Goal: Check status: Check status

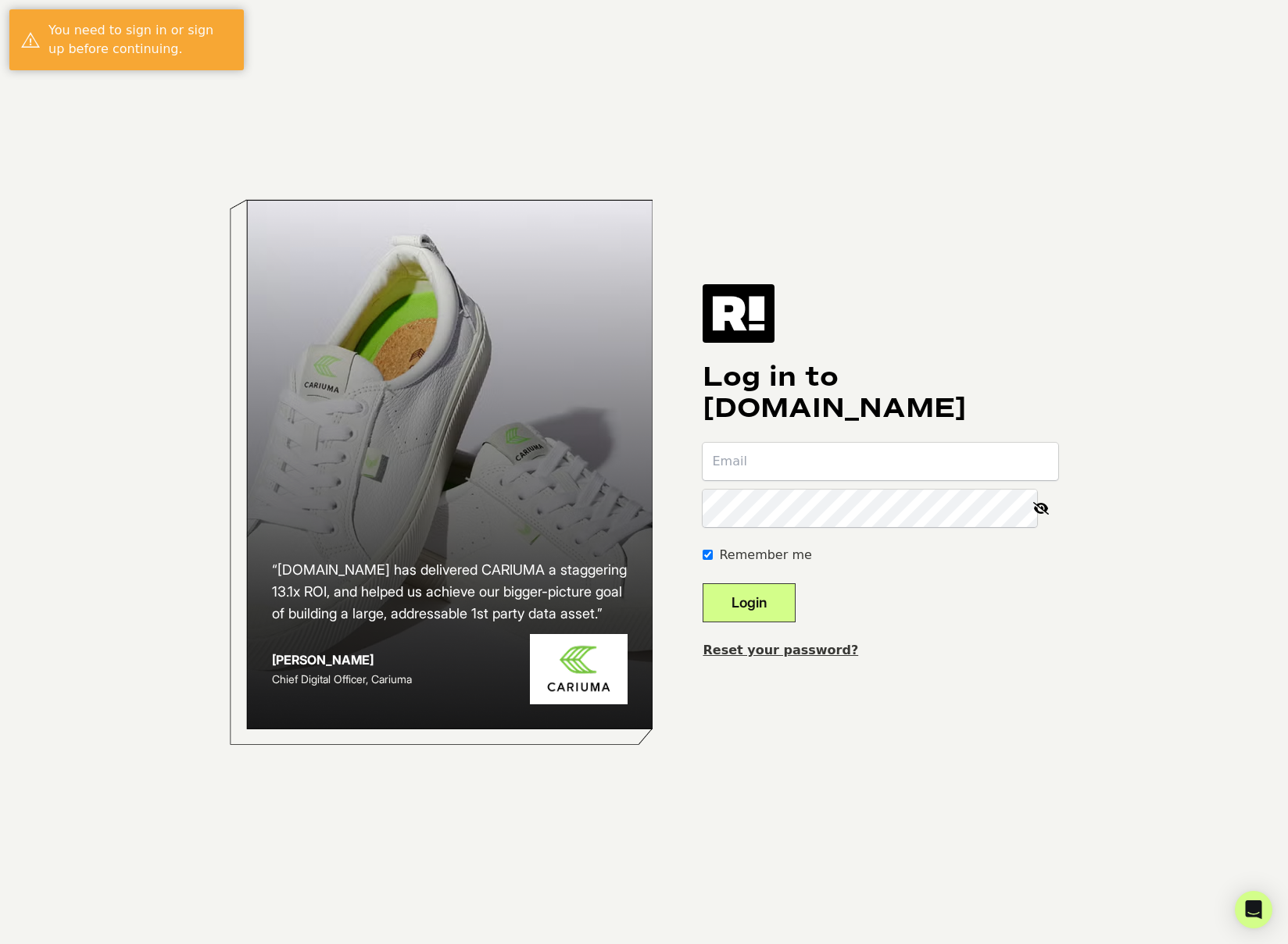
type input "[PERSON_NAME][EMAIL_ADDRESS][DOMAIN_NAME]"
click at [764, 595] on button "Login" at bounding box center [749, 603] width 93 height 39
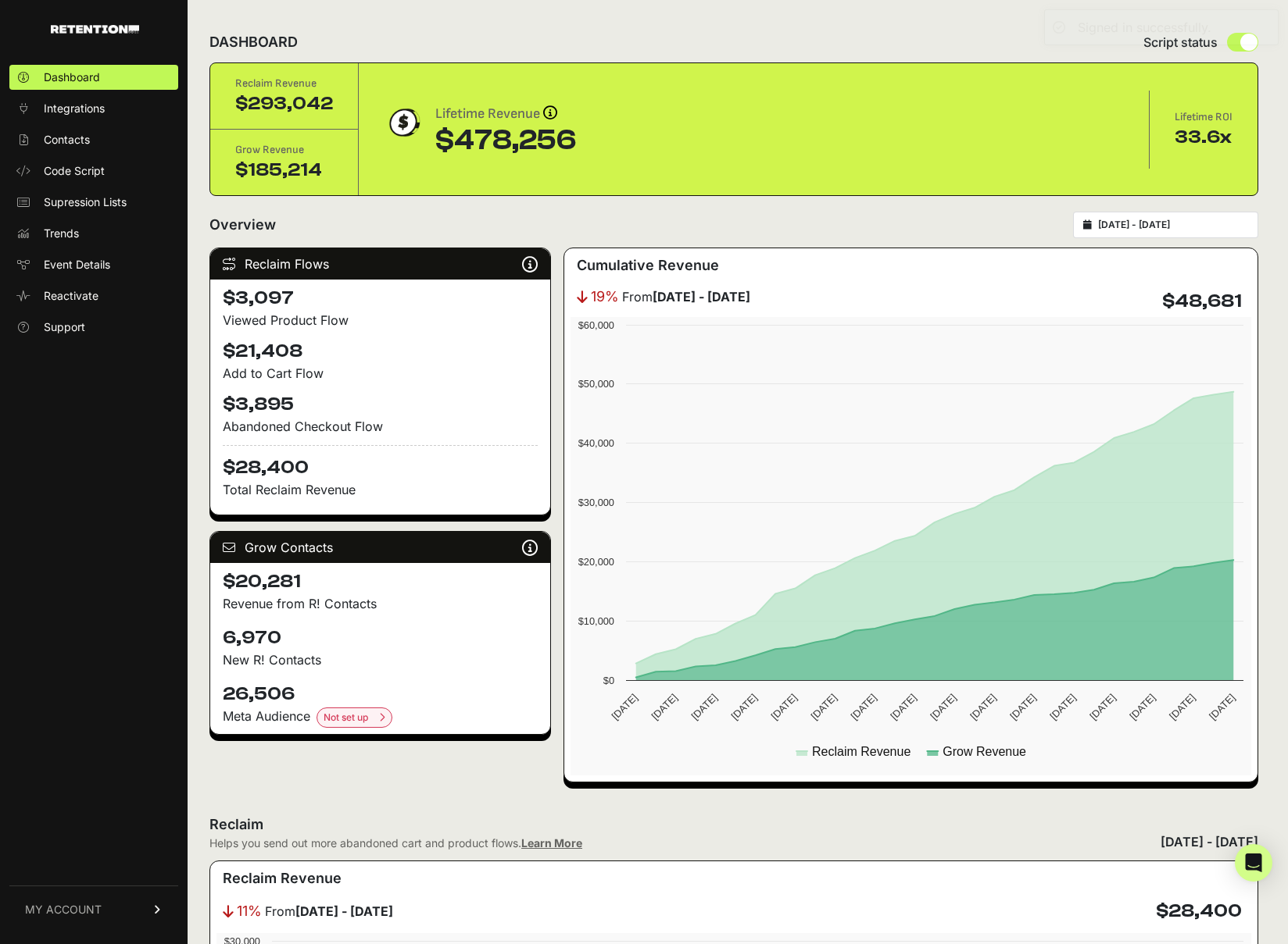
click at [1171, 223] on input "[DATE] - [DATE]" at bounding box center [1173, 224] width 150 height 13
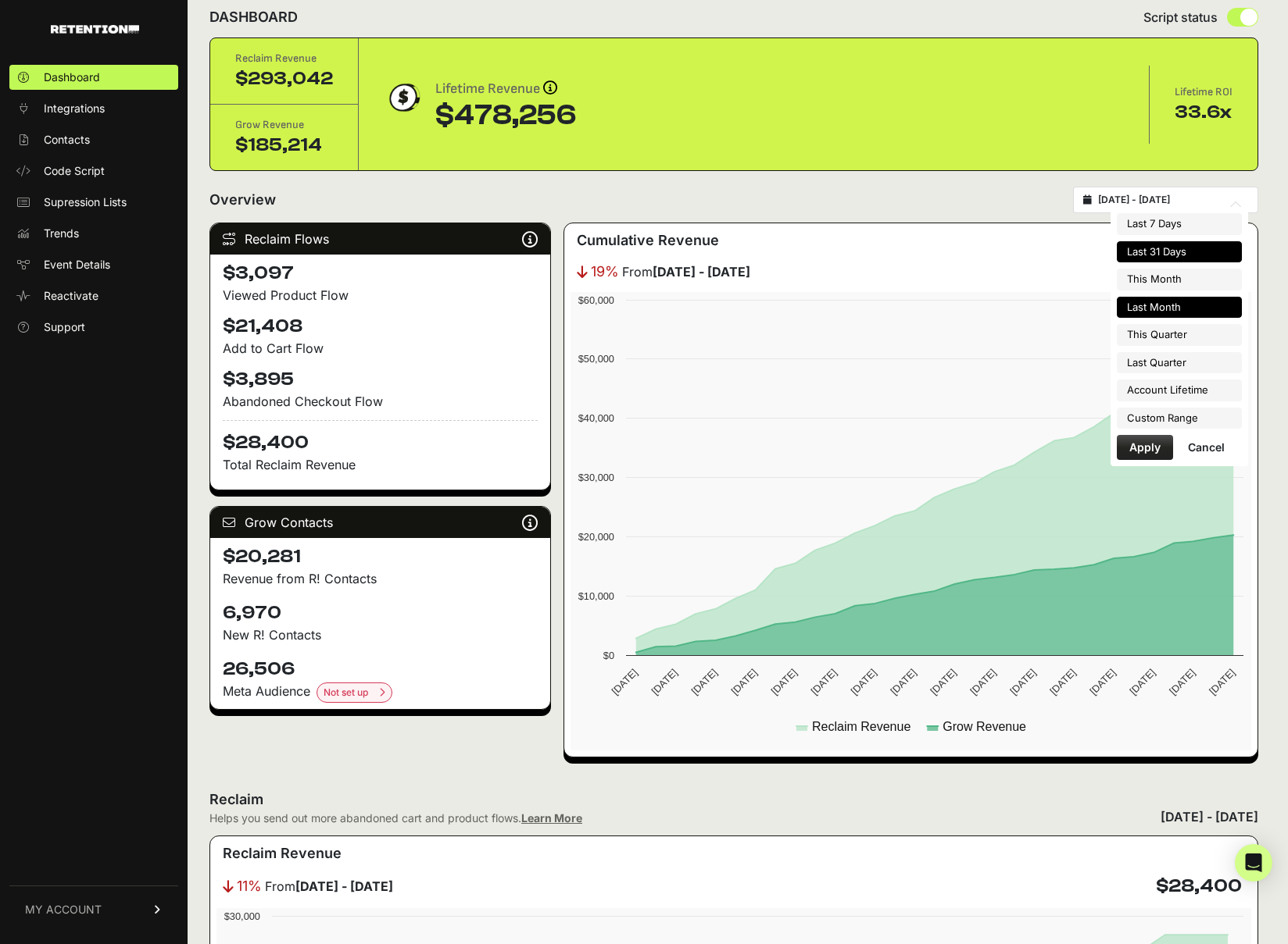
scroll to position [35, 0]
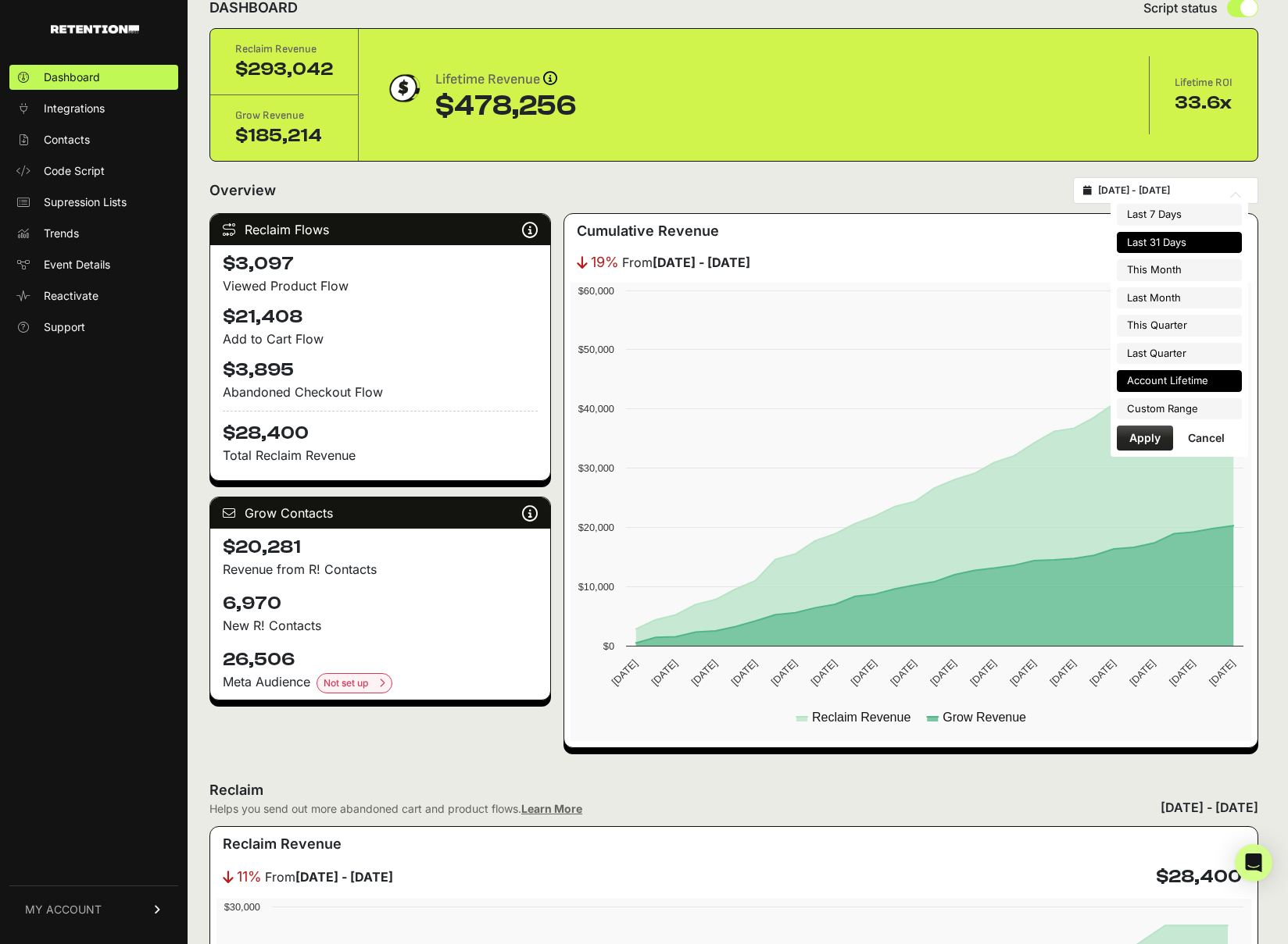
click at [1201, 382] on li "Account Lifetime" at bounding box center [1179, 381] width 125 height 22
type input "2024-05-28 - 2025-08-13"
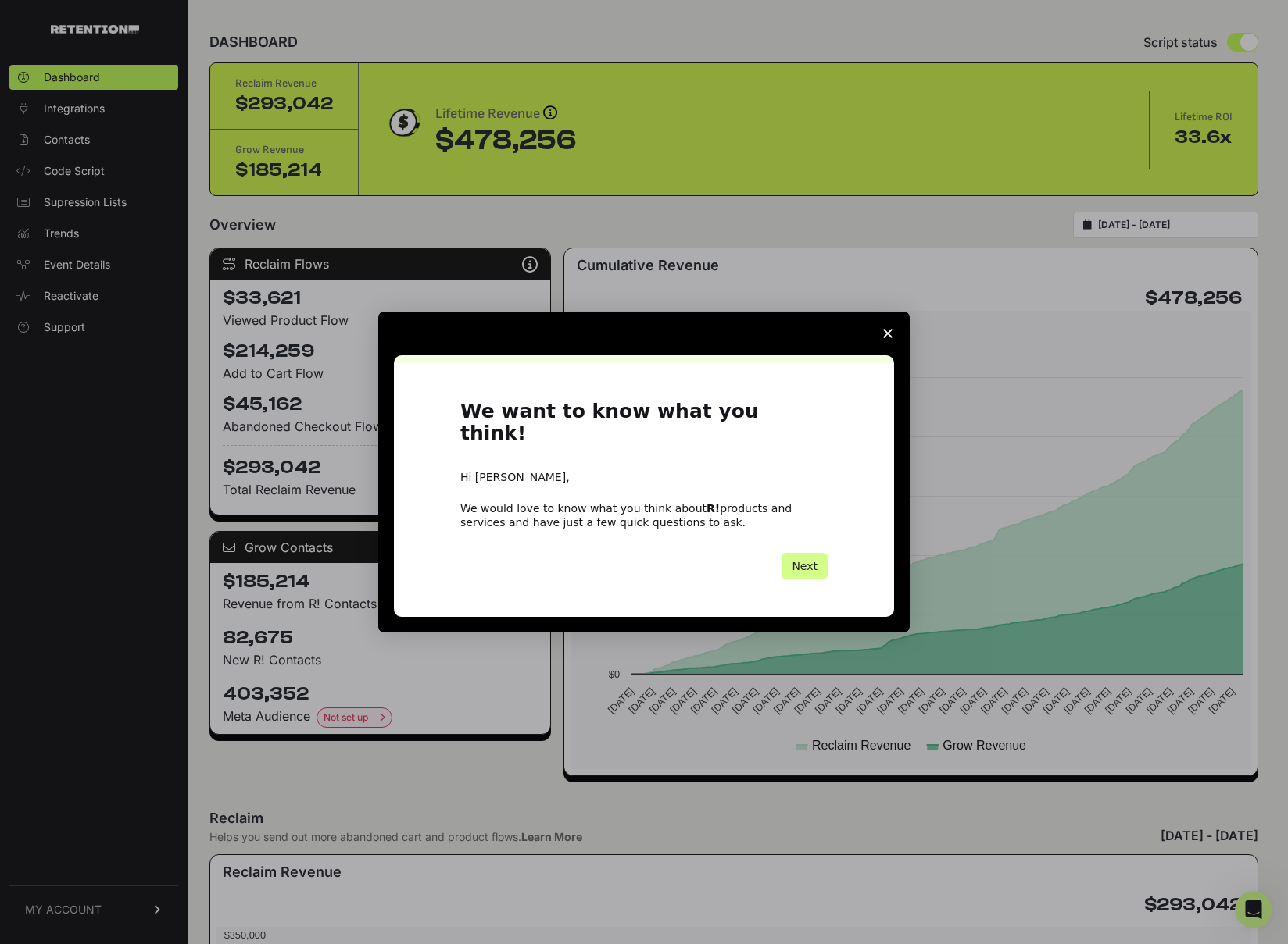
click at [885, 338] on polygon "Close survey" at bounding box center [887, 333] width 9 height 9
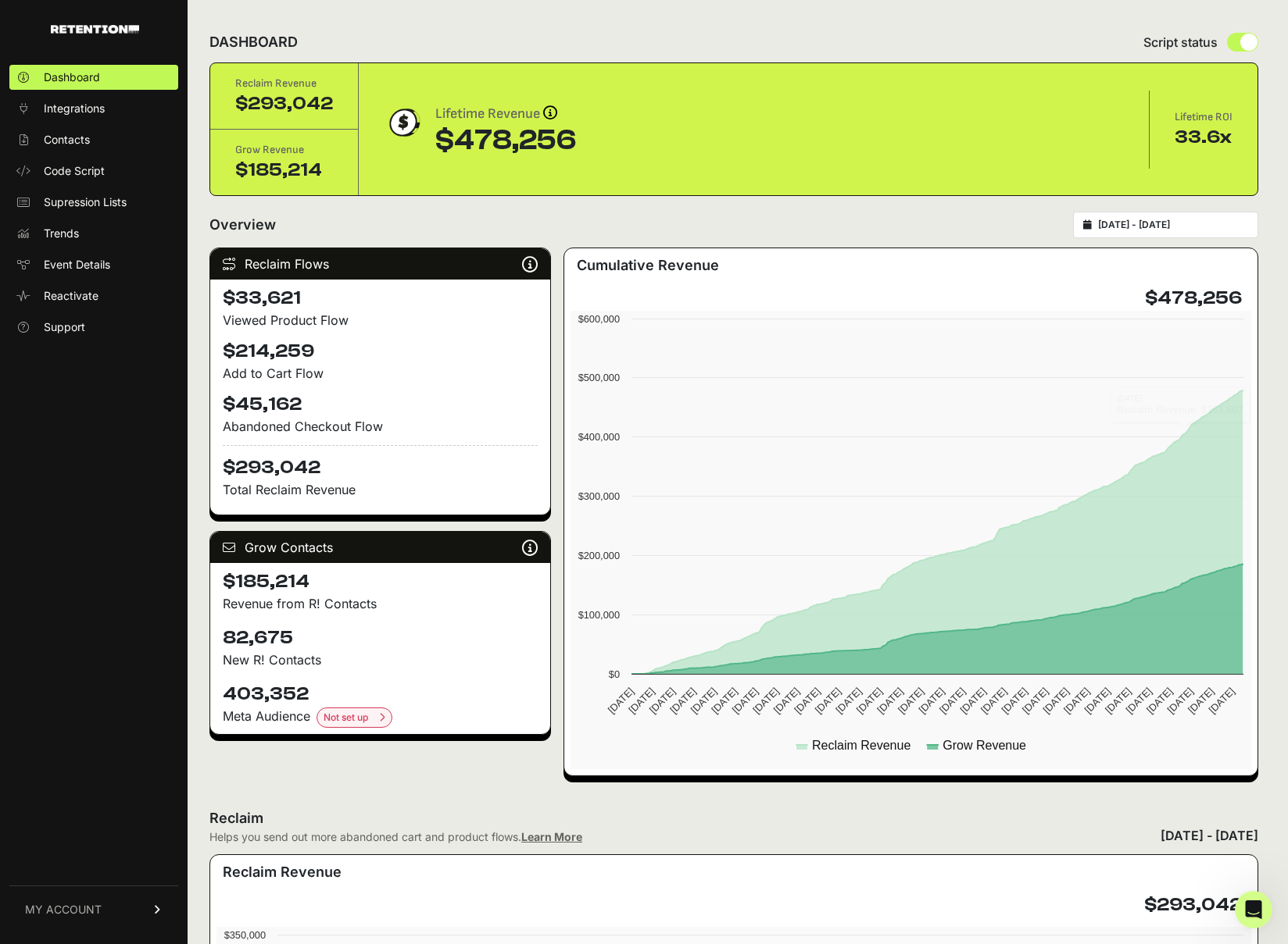
click at [1182, 232] on div "[DATE] - [DATE]" at bounding box center [1165, 224] width 185 height 27
type input "[DATE]"
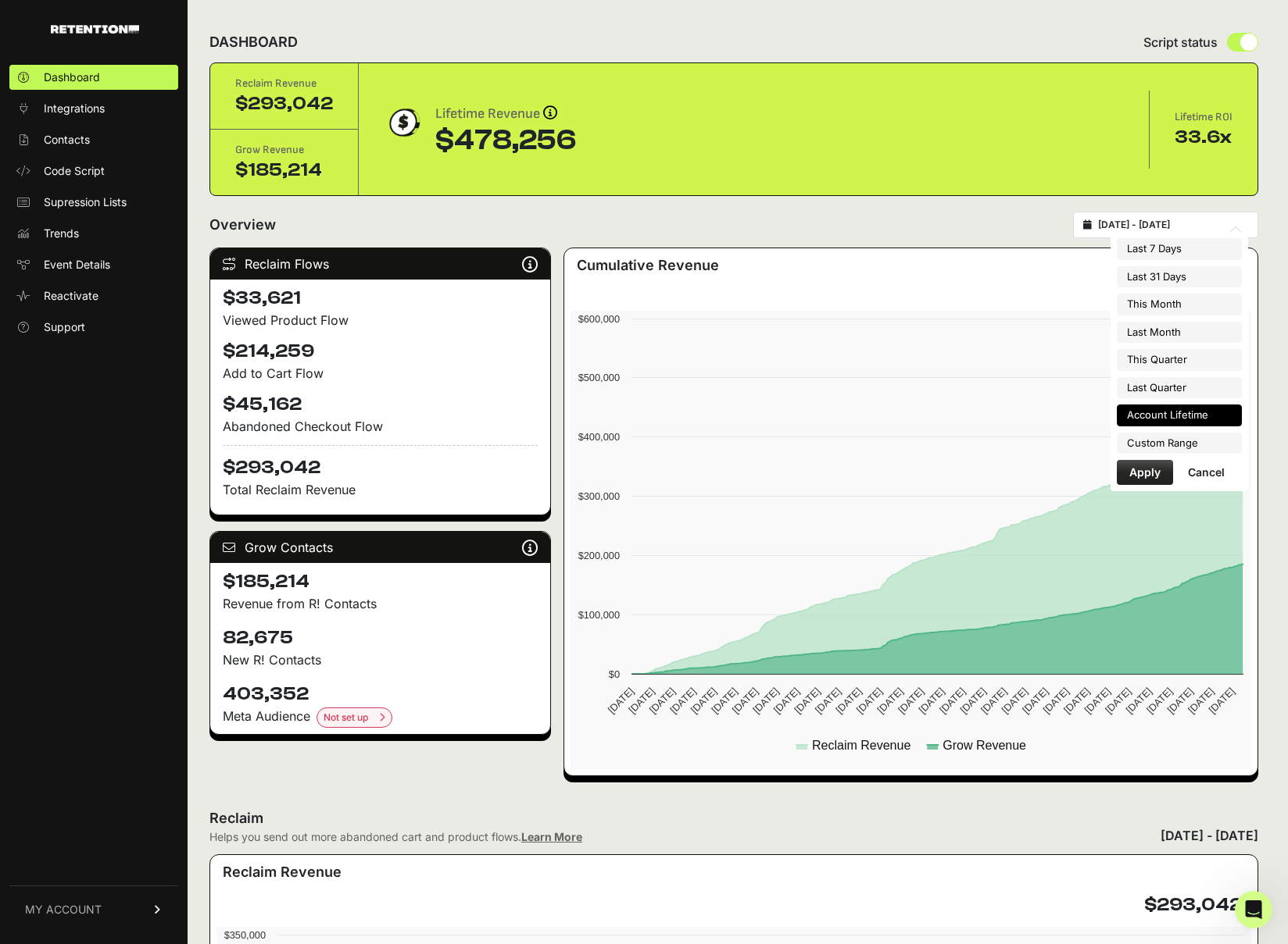
click at [1172, 222] on input "[DATE] - [DATE]" at bounding box center [1173, 224] width 150 height 13
type input "[DATE]"
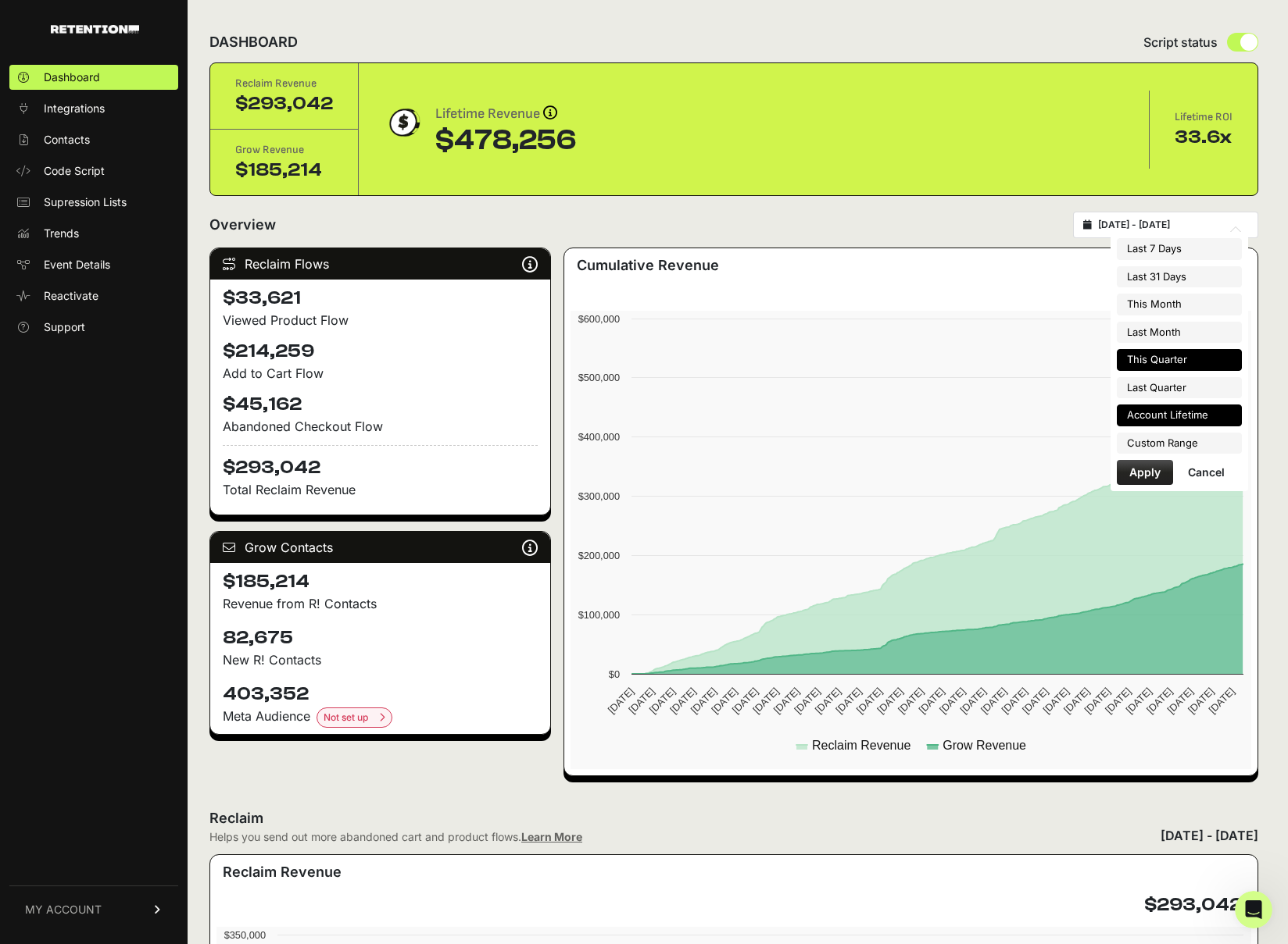
type input "[DATE]"
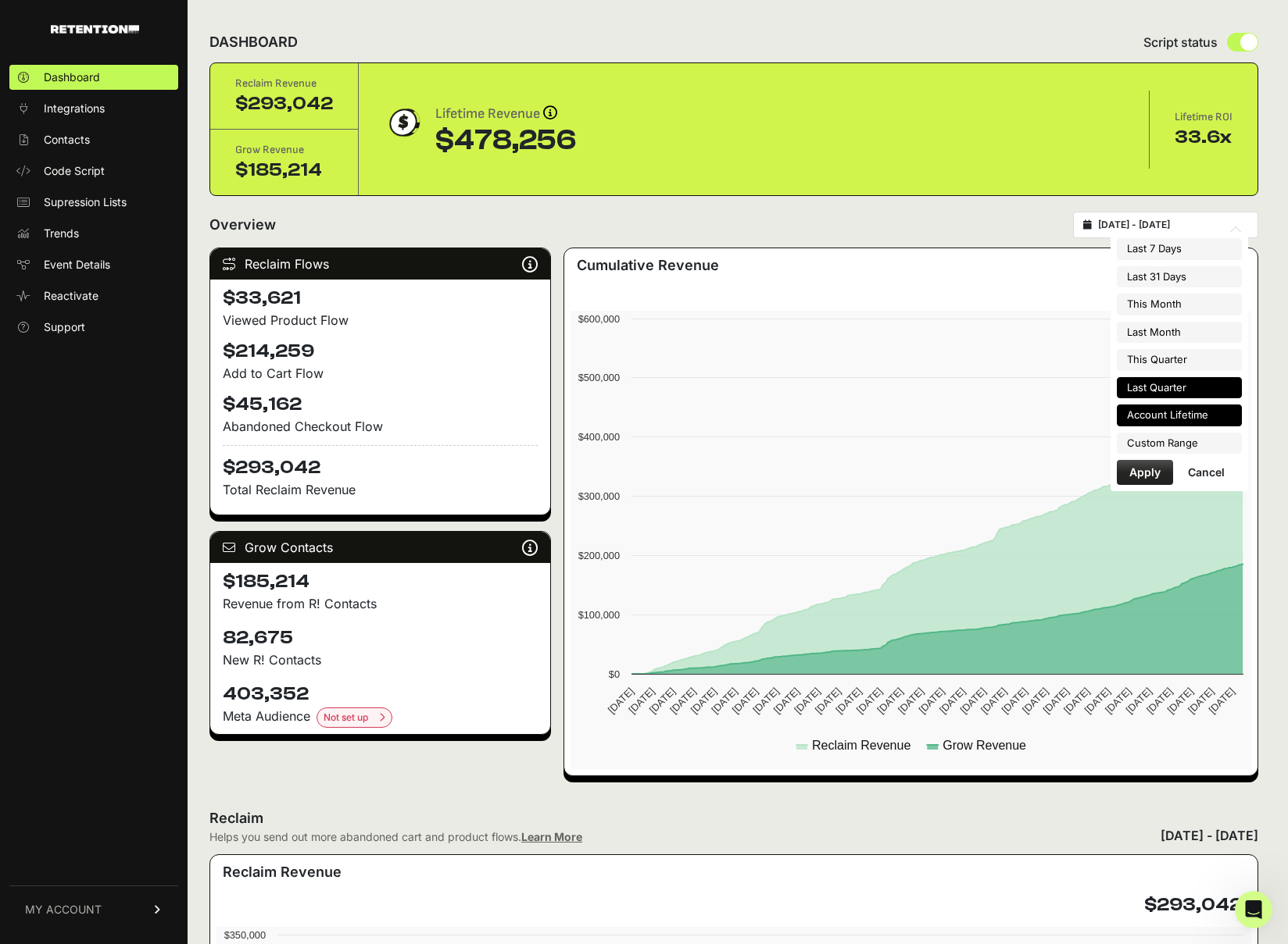
type input "[DATE]"
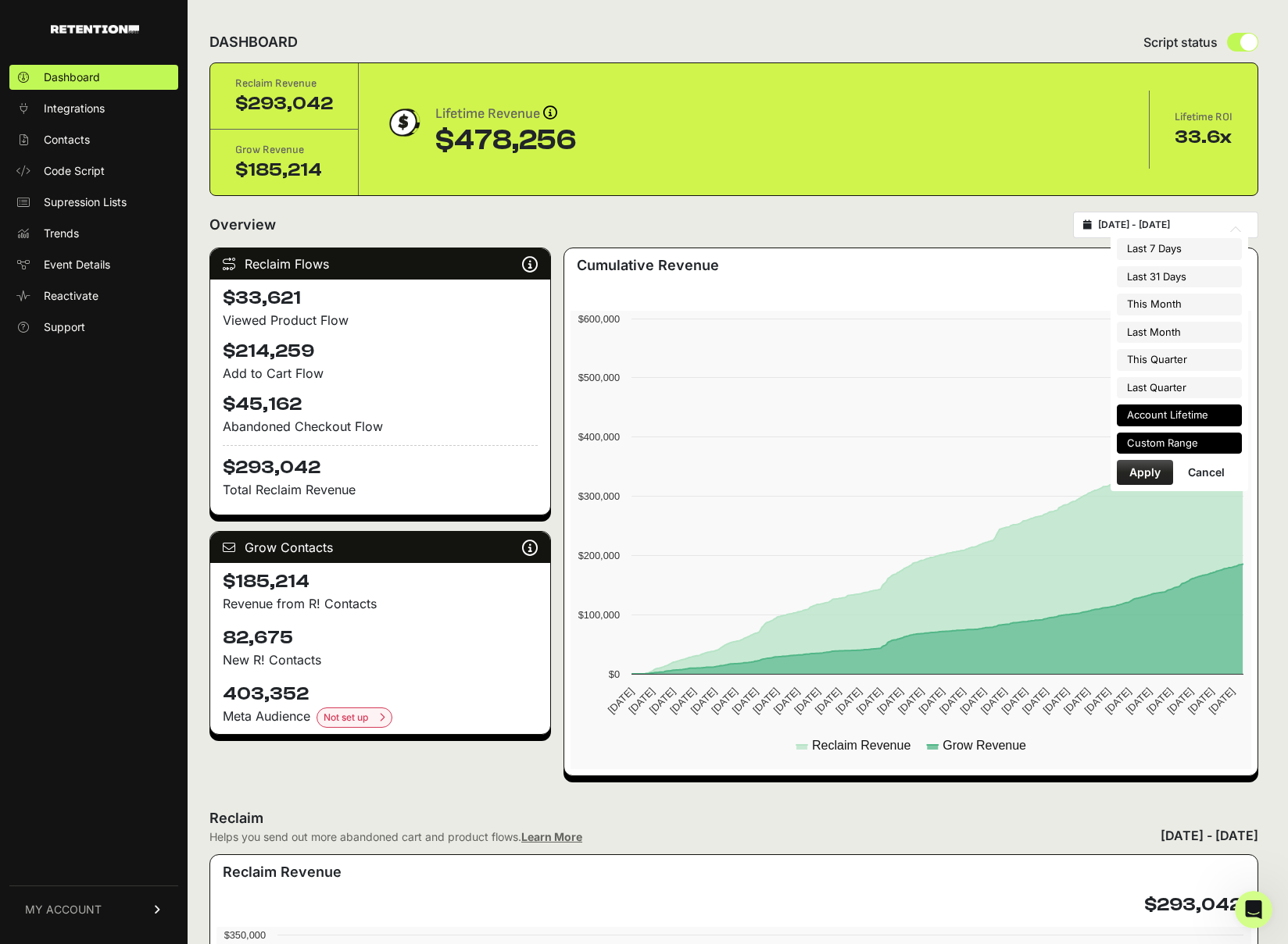
click at [1184, 440] on li "Custom Range" at bounding box center [1179, 444] width 125 height 22
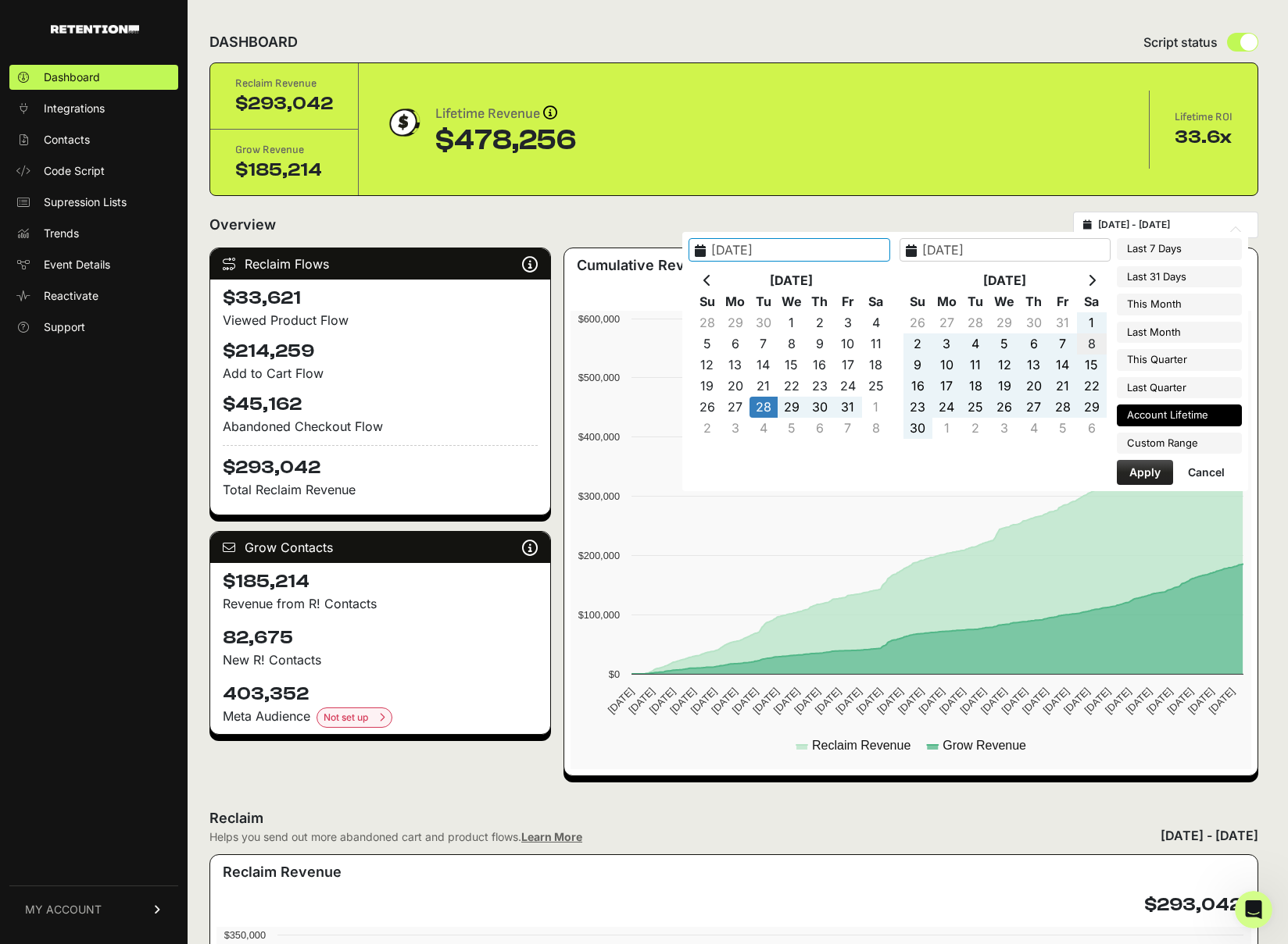
type input "[DATE]"
type input "2024-06-15"
type input "2025-08-13"
click at [1088, 279] on th at bounding box center [1090, 280] width 29 height 21
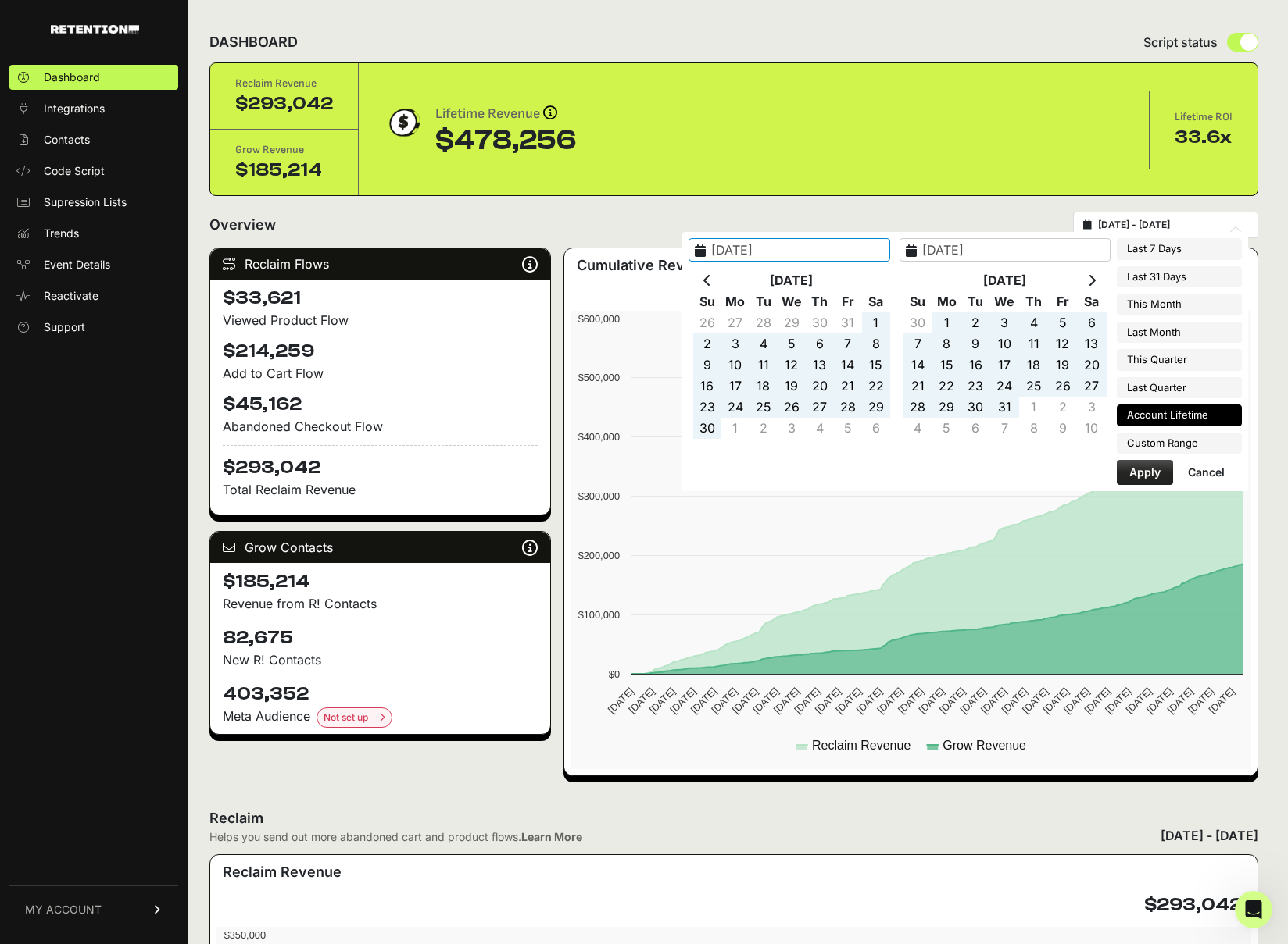
click at [1088, 279] on th at bounding box center [1090, 280] width 29 height 21
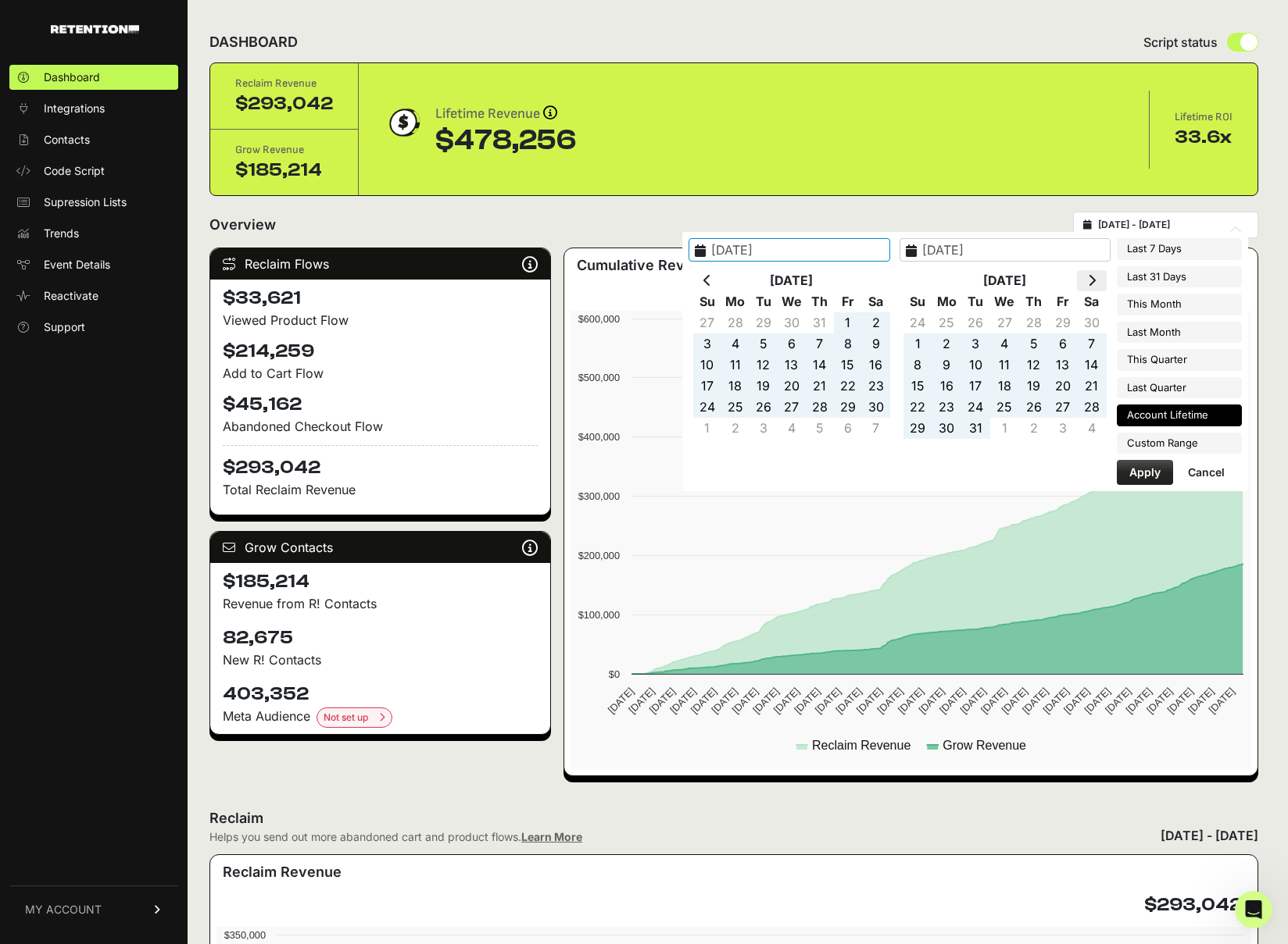
click at [1088, 280] on icon at bounding box center [1091, 280] width 8 height 13
type input "2025-01-01"
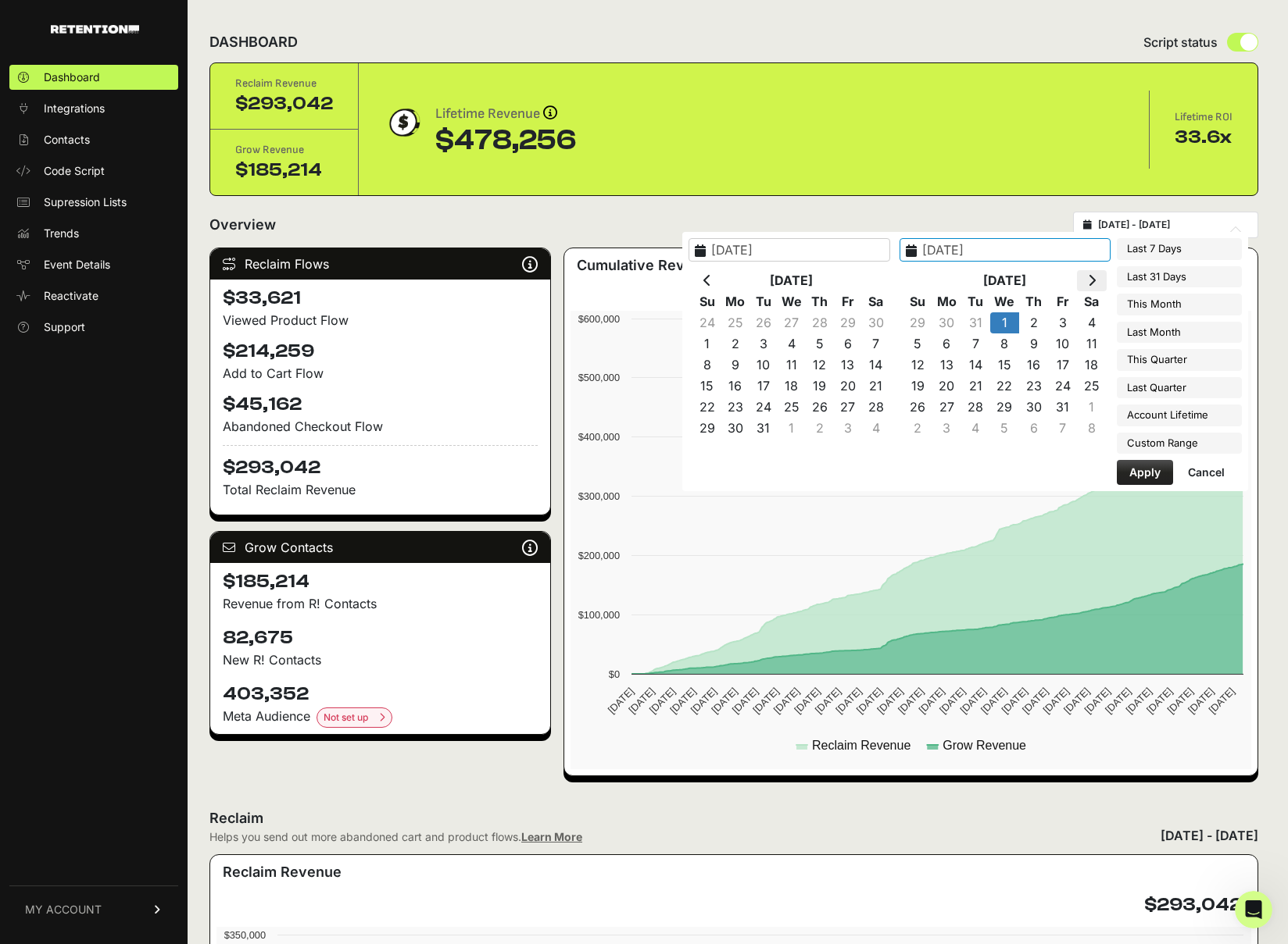
click at [1090, 279] on icon at bounding box center [1091, 280] width 8 height 13
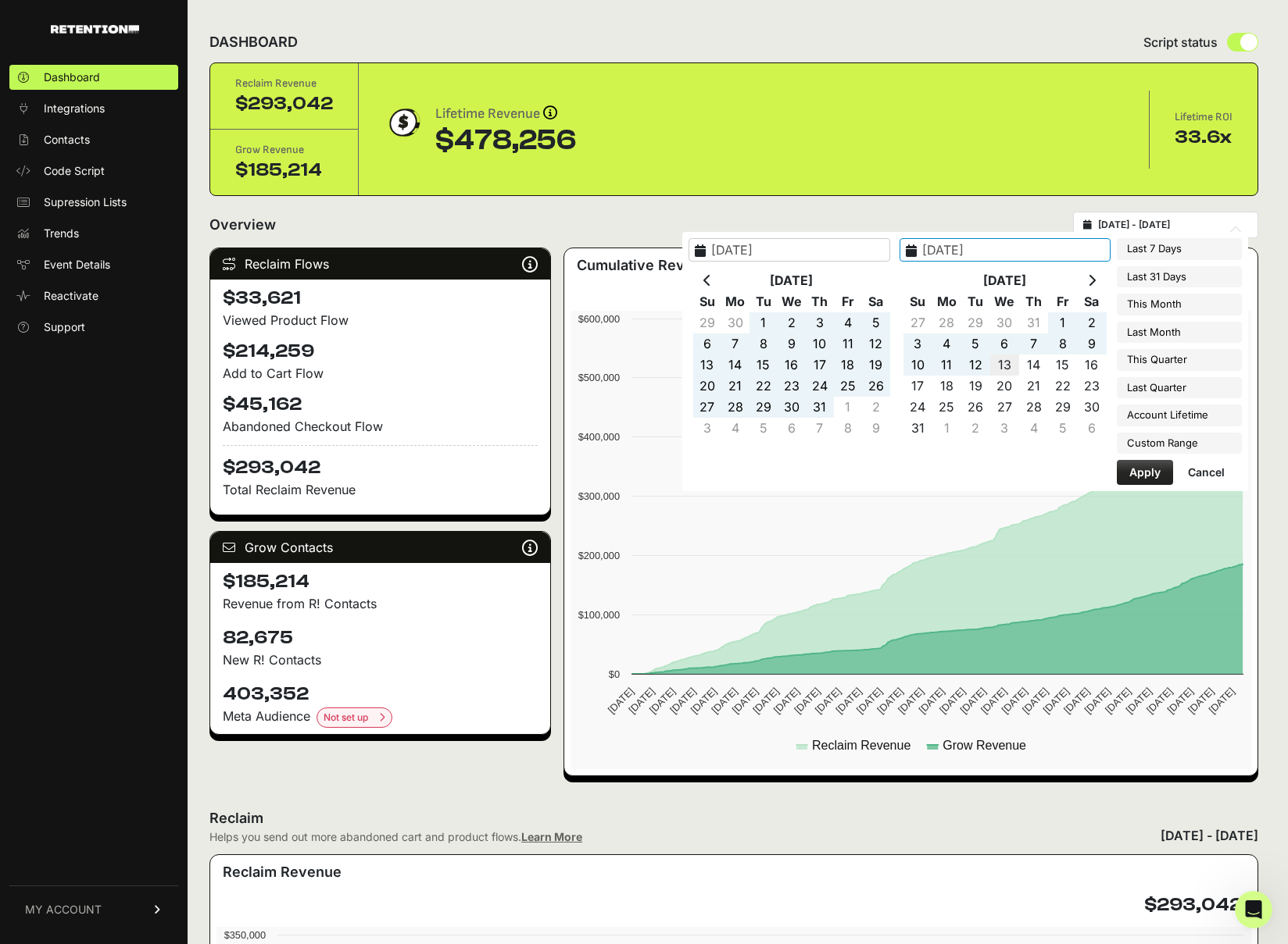
type input "2025-08-13"
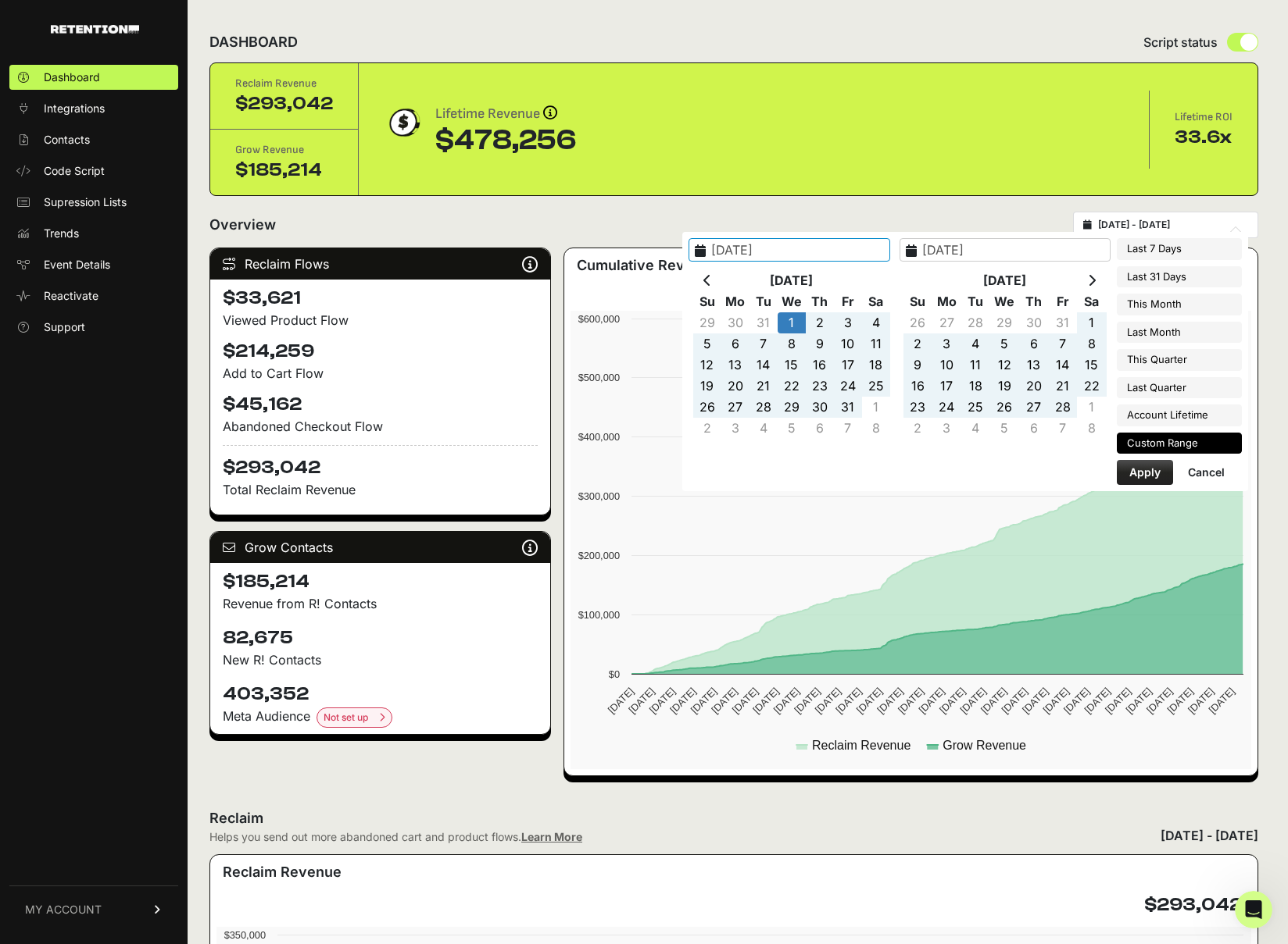
type input "2025-01-01"
click at [1151, 478] on button "Apply" at bounding box center [1144, 472] width 57 height 25
type input "2025-01-01 - 2025-08-13"
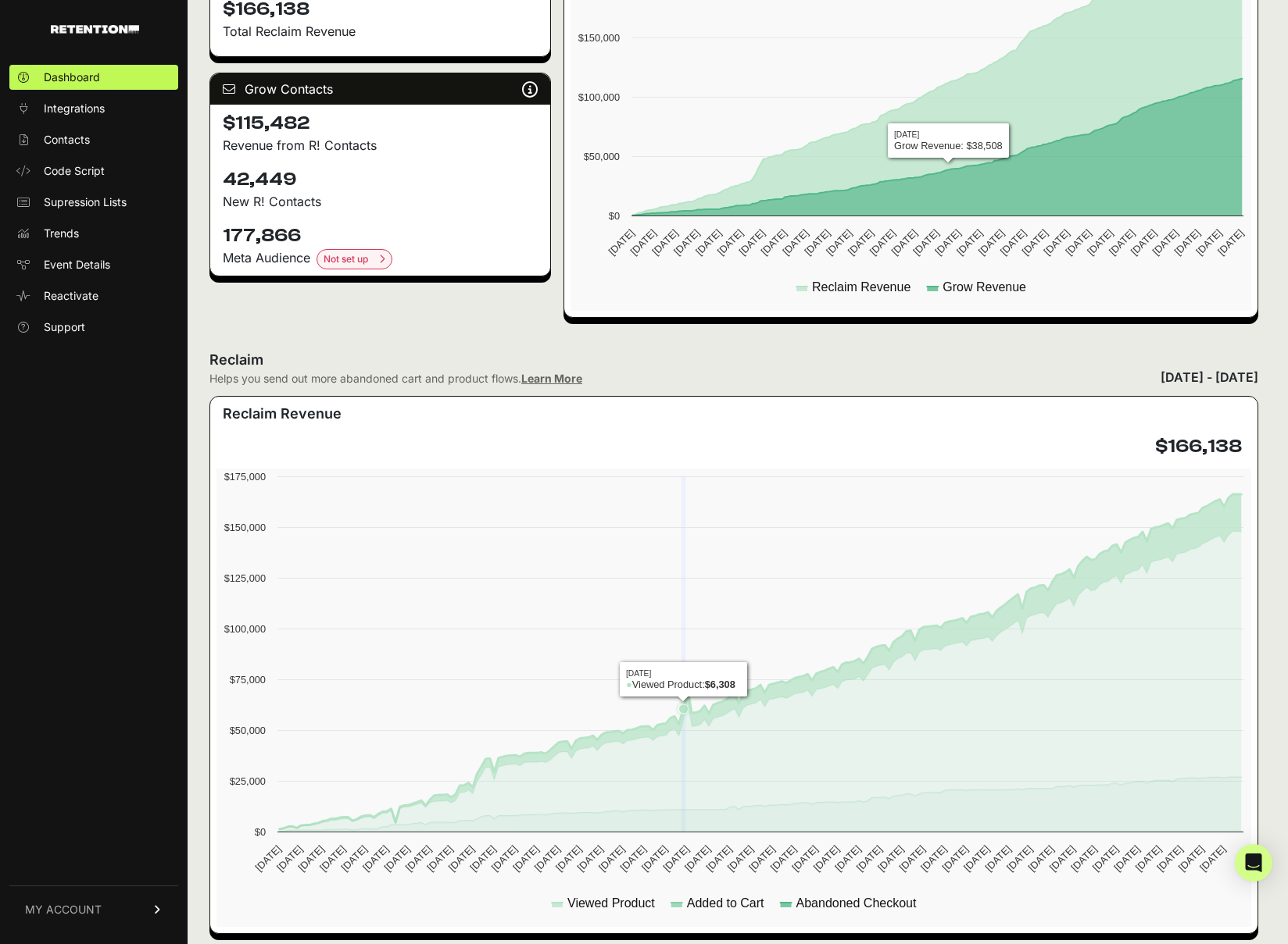
scroll to position [481, 0]
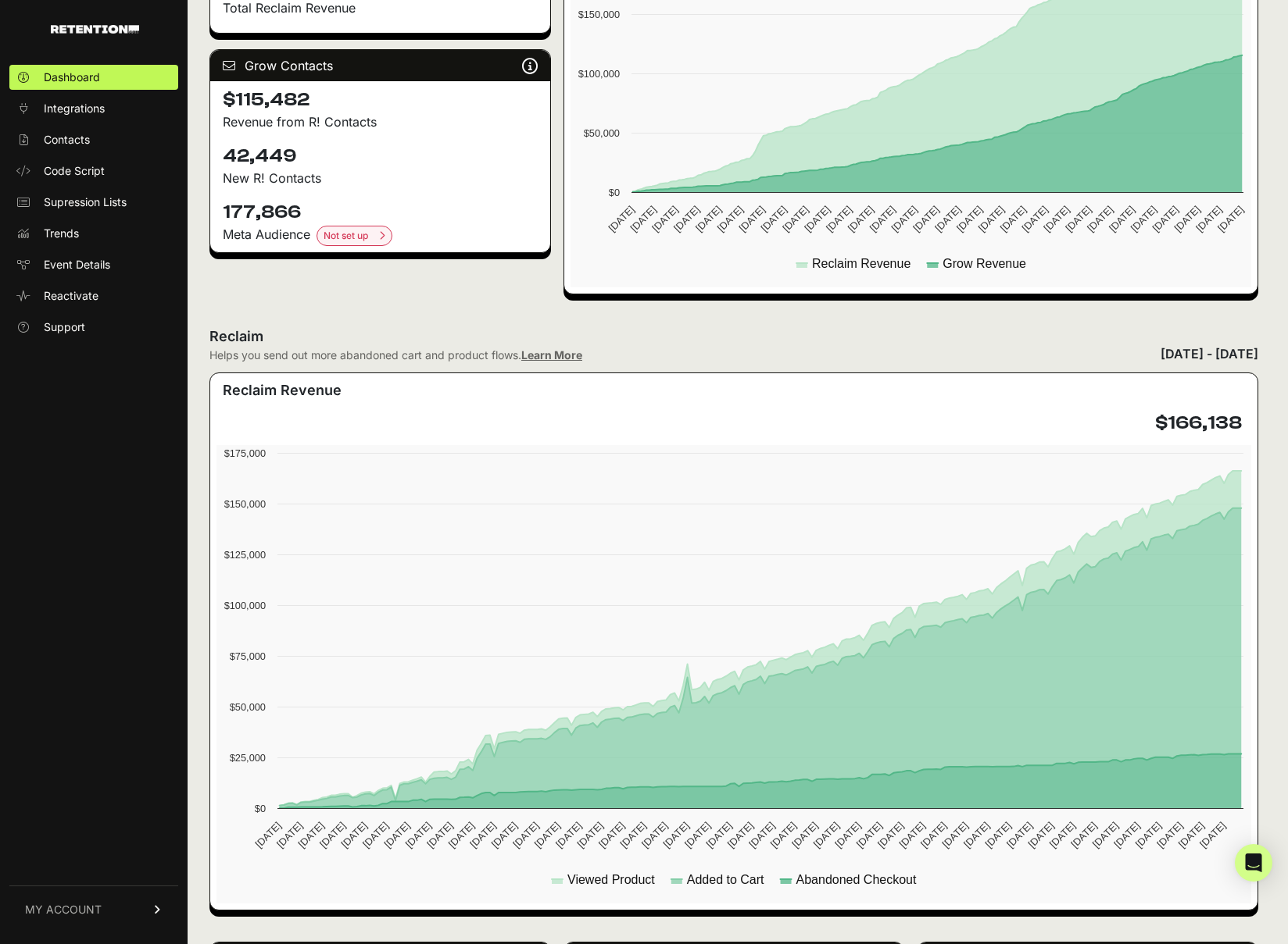
click at [430, 290] on div "Reclaim Flows Reclaim identifies your known audience when your ESP can't (due t…" at bounding box center [380, 30] width 342 height 529
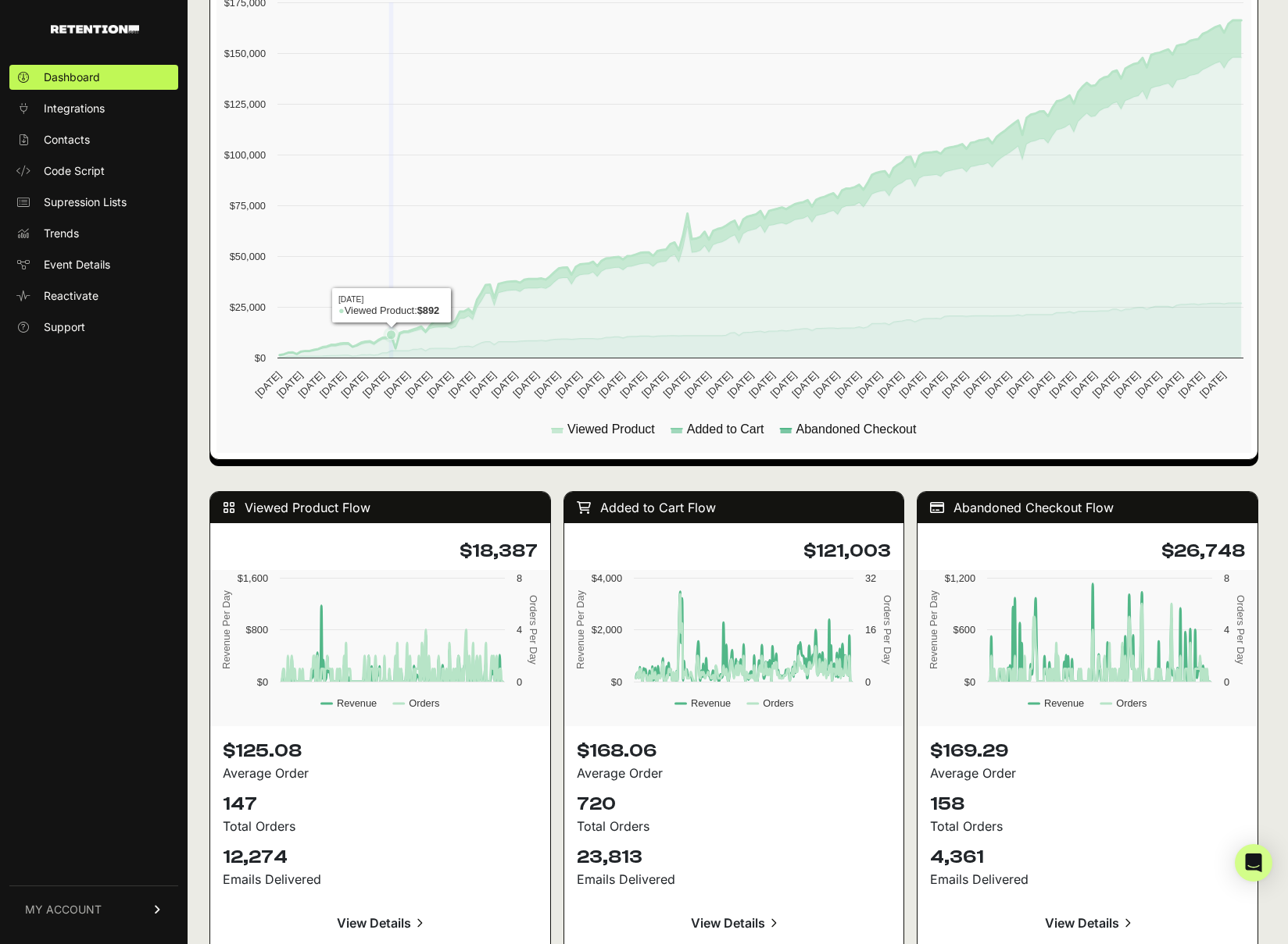
scroll to position [932, 0]
